Goal: Transaction & Acquisition: Subscribe to service/newsletter

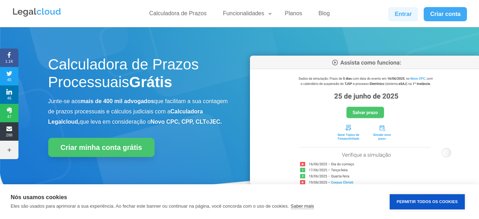
click at [402, 13] on link "Entrar" at bounding box center [403, 14] width 30 height 14
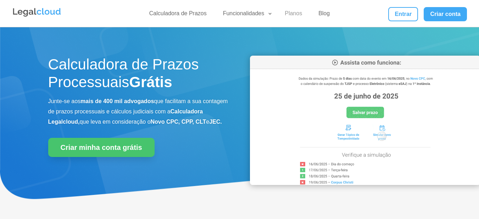
click at [292, 15] on link "Planos" at bounding box center [293, 15] width 26 height 10
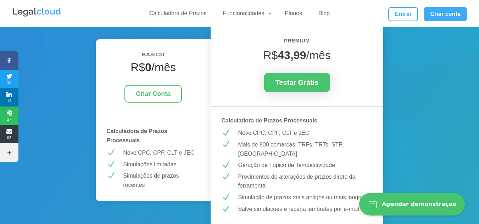
scroll to position [113, 0]
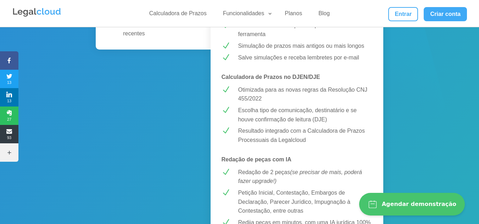
scroll to position [0, 0]
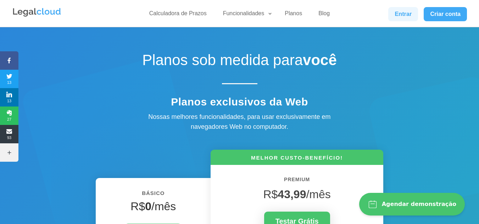
click at [394, 18] on link "Entrar" at bounding box center [403, 14] width 30 height 14
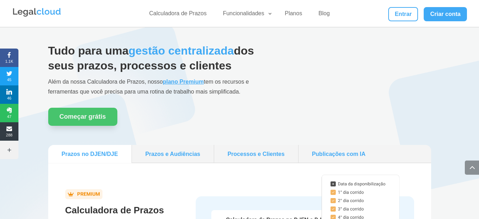
scroll to position [582, 0]
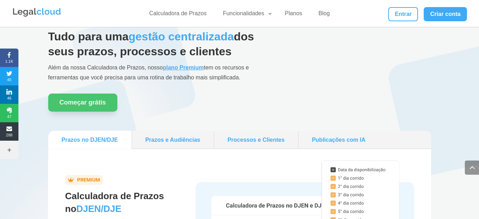
click at [169, 144] on link "Prazos e Audiências" at bounding box center [173, 140] width 76 height 12
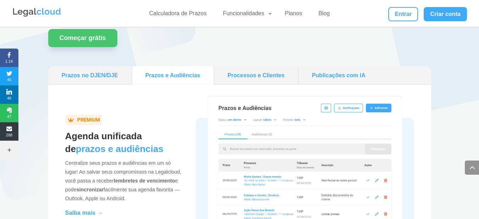
scroll to position [597, 0]
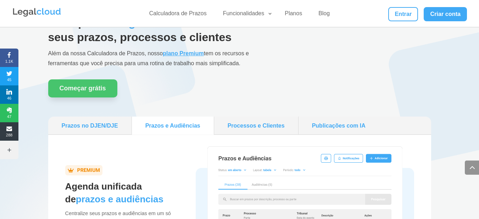
click at [246, 128] on link "Processos e Clientes" at bounding box center [256, 125] width 78 height 12
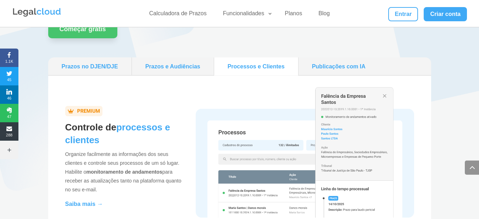
scroll to position [653, 0]
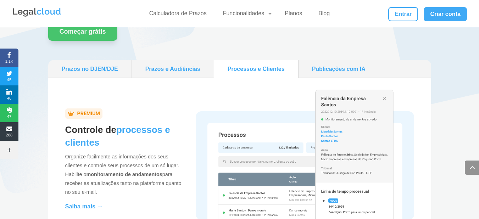
click at [330, 73] on link "Publicações com IA" at bounding box center [338, 69] width 75 height 12
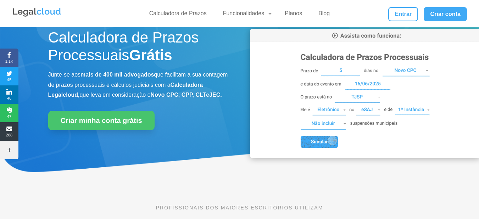
scroll to position [0, 0]
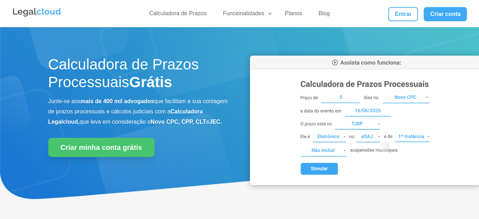
drag, startPoint x: 0, startPoint y: 0, endPoint x: 286, endPoint y: 15, distance: 286.8
click at [286, 15] on link "Planos" at bounding box center [293, 15] width 26 height 10
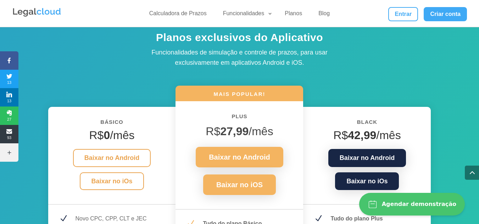
scroll to position [973, 0]
